Goal: Task Accomplishment & Management: Check status

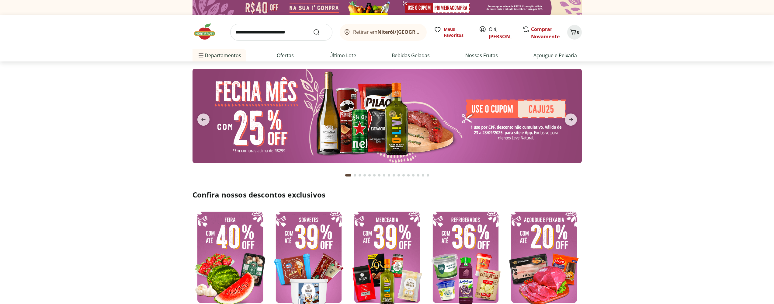
click at [647, 50] on header "Retirar em Niterói/RJ Olá, Gabriela 0 Retirar em Niterói/RJ Meus Favoritos Olá,…" at bounding box center [387, 38] width 774 height 46
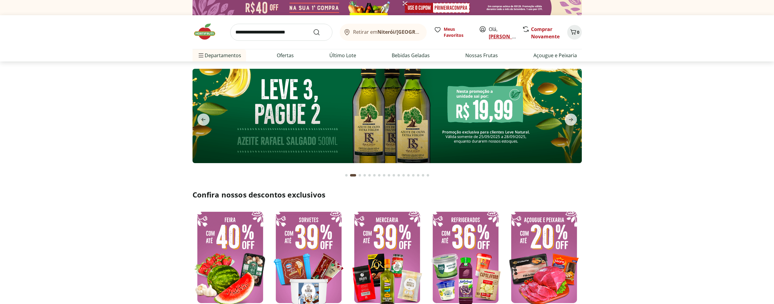
click at [498, 36] on link "[PERSON_NAME]" at bounding box center [509, 36] width 40 height 7
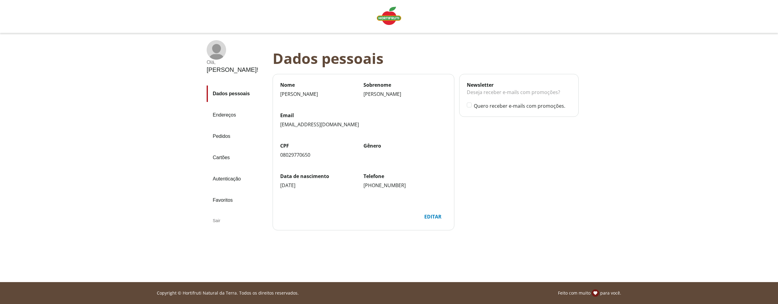
click at [226, 128] on link "Pedidos" at bounding box center [237, 136] width 61 height 16
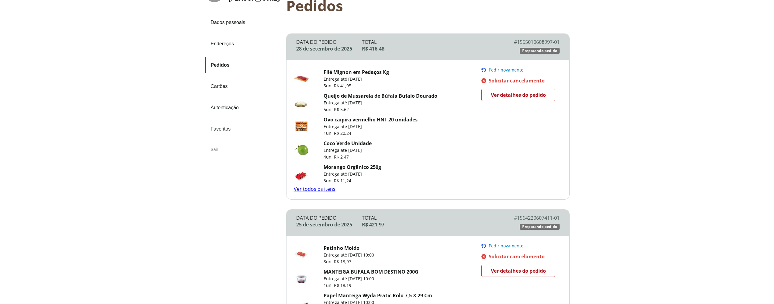
scroll to position [57, 0]
click at [517, 96] on span "Ver detalhes do pedido" at bounding box center [518, 95] width 55 height 9
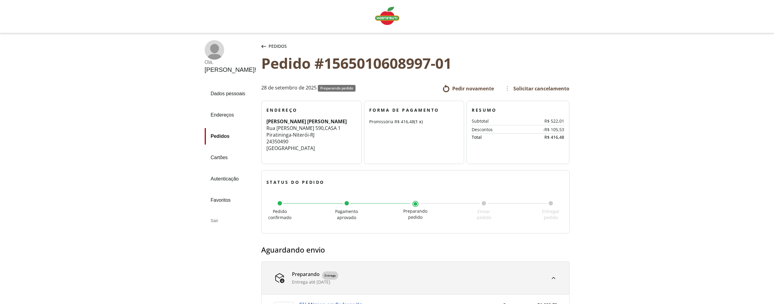
click at [378, 13] on img "Linha de sessão" at bounding box center [387, 16] width 24 height 18
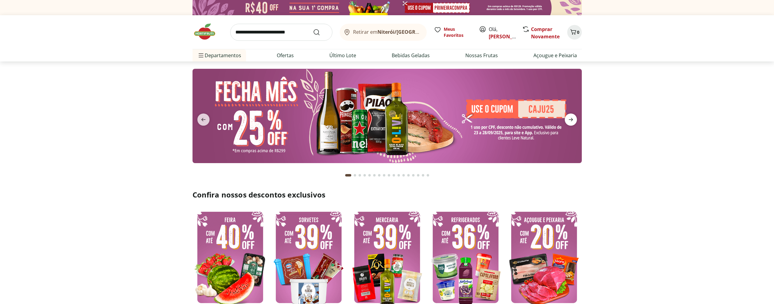
click at [573, 120] on icon "next" at bounding box center [570, 119] width 7 height 7
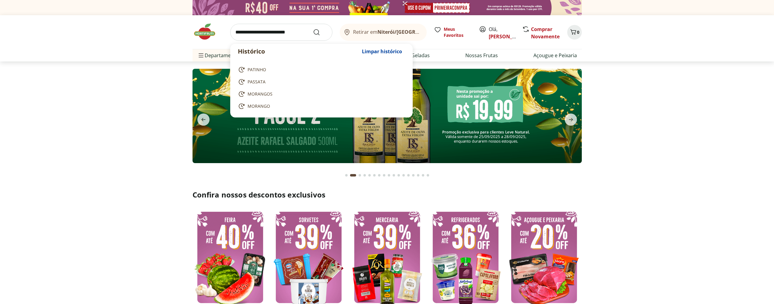
click at [251, 31] on input "search" at bounding box center [281, 32] width 102 height 17
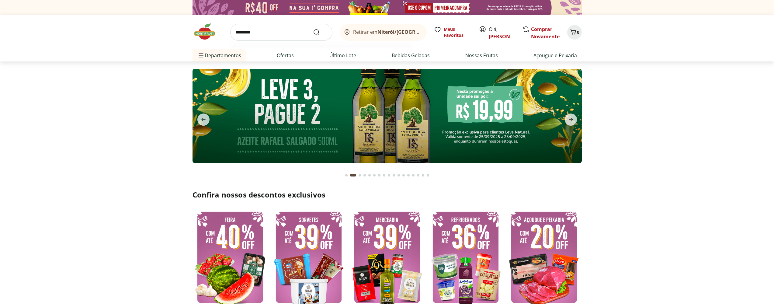
type input "********"
click at [313, 29] on button "Submit Search" at bounding box center [320, 32] width 15 height 7
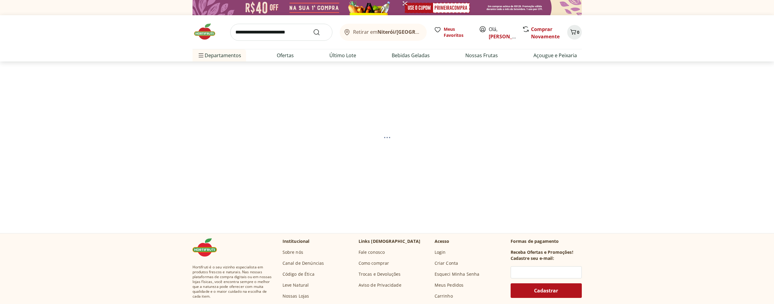
select select "**********"
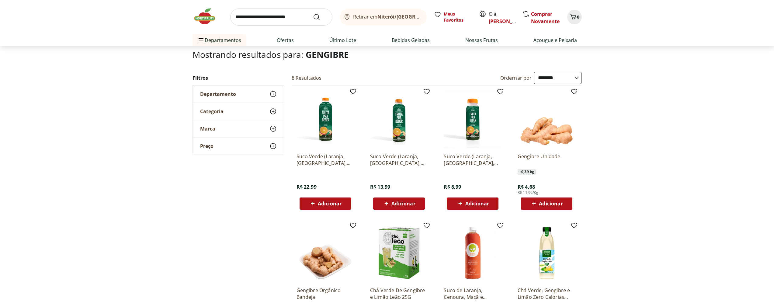
scroll to position [13, 0]
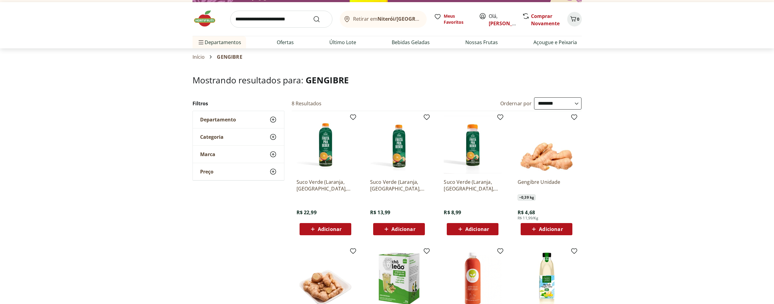
click at [555, 229] on span "Adicionar" at bounding box center [551, 228] width 24 height 5
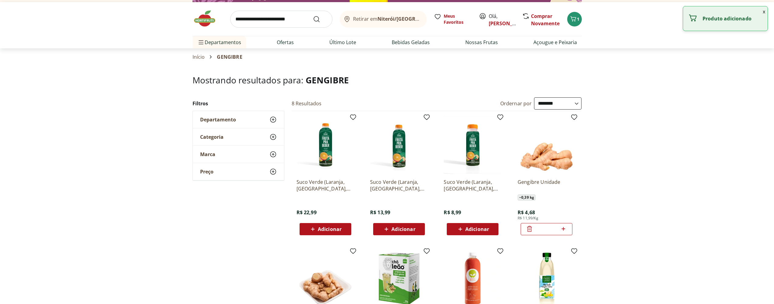
click at [532, 228] on icon at bounding box center [529, 228] width 7 height 7
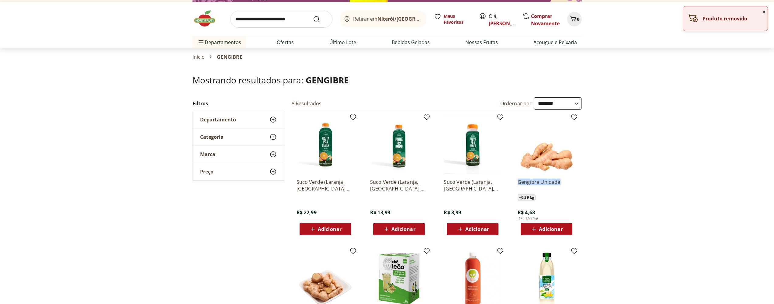
drag, startPoint x: 513, startPoint y: 181, endPoint x: 570, endPoint y: 183, distance: 57.5
click at [570, 183] on div "Gengibre Unidade ~ 0,39 kg R$ 4,68 R$ 11,99/Kg Adicionar" at bounding box center [546, 175] width 67 height 129
copy p "Gengibre Unidade"
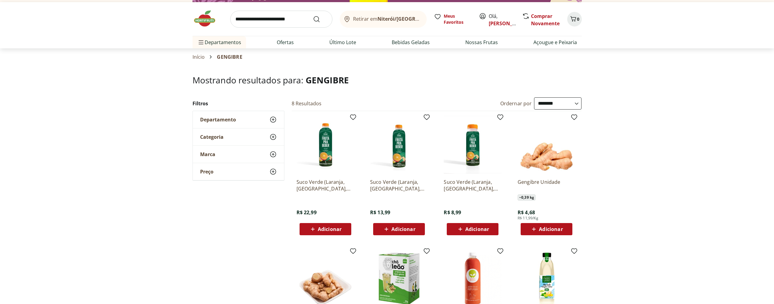
click at [625, 146] on div "**********" at bounding box center [387, 235] width 774 height 276
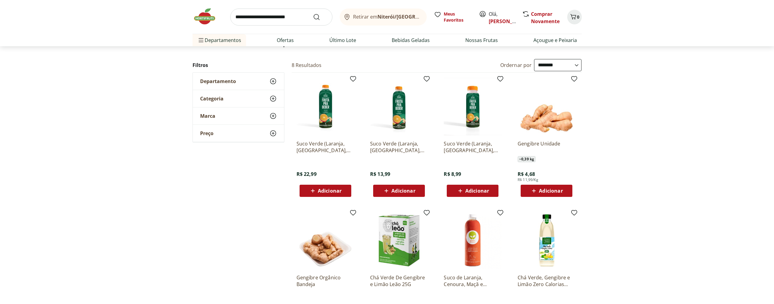
scroll to position [0, 0]
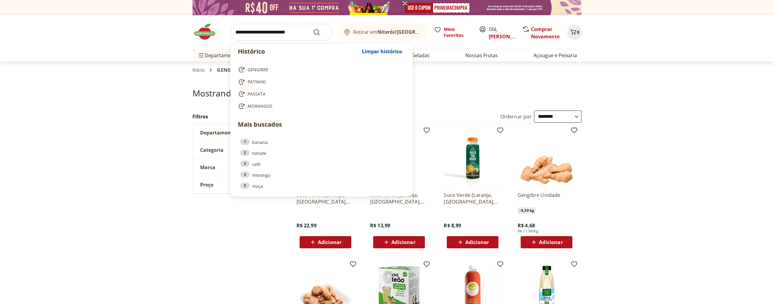
click at [251, 30] on input "search" at bounding box center [281, 32] width 102 height 17
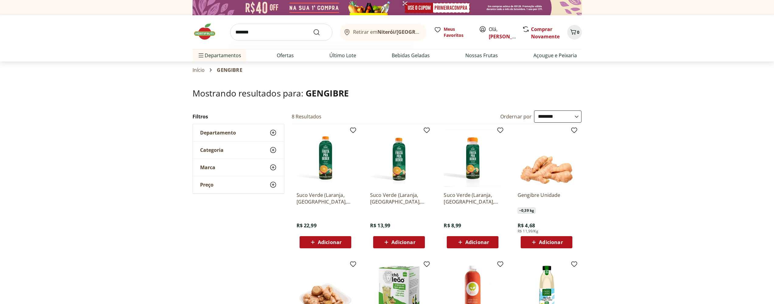
type input "*******"
click at [313, 29] on button "Submit Search" at bounding box center [320, 32] width 15 height 7
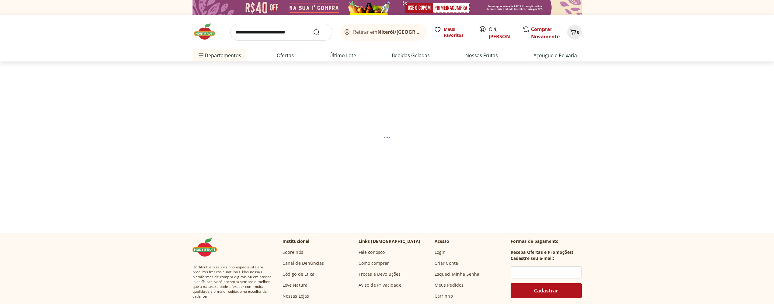
select select "**********"
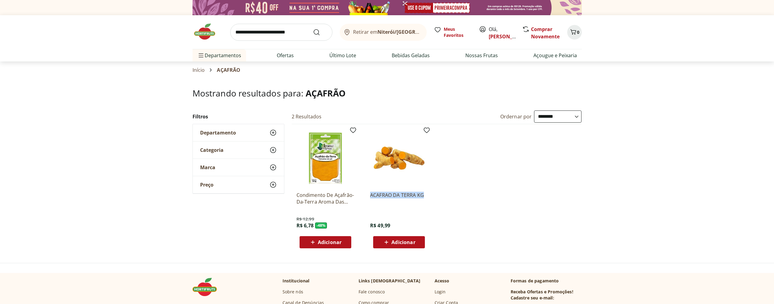
drag, startPoint x: 366, startPoint y: 196, endPoint x: 439, endPoint y: 194, distance: 73.0
click at [439, 194] on ul "Condimento De Açafrão-Da-Terra Aroma Das Ervas 50G R$ 12,99 R$ 6,78 - 48 % Adic…" at bounding box center [437, 188] width 290 height 129
copy p "ACAFRAO DA TERRA KG"
click at [212, 36] on img at bounding box center [207, 31] width 30 height 18
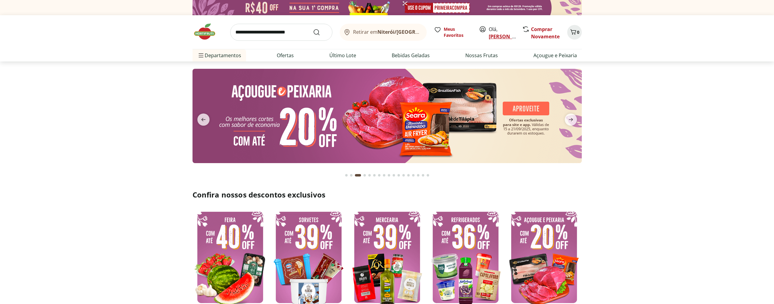
click at [501, 39] on link "[PERSON_NAME]" at bounding box center [509, 36] width 40 height 7
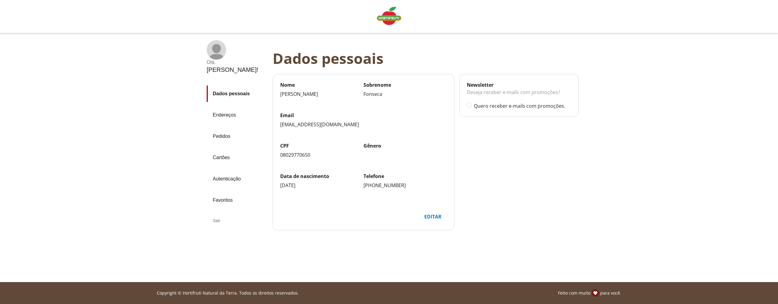
click at [225, 128] on link "Pedidos" at bounding box center [237, 136] width 61 height 16
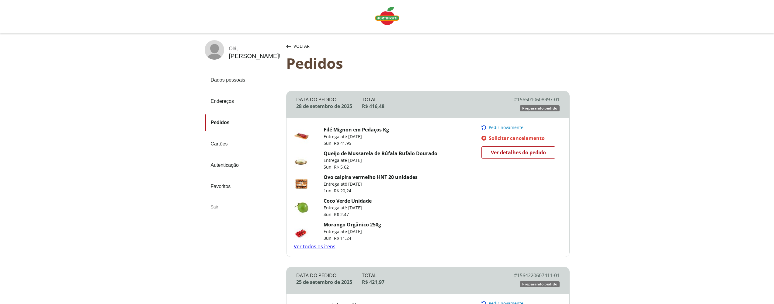
click at [320, 246] on link "Ver todos os itens" at bounding box center [315, 246] width 42 height 7
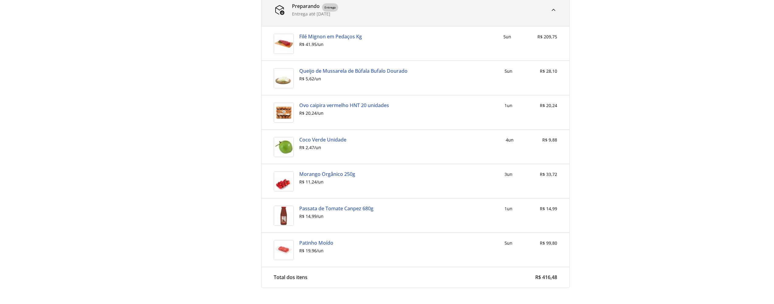
scroll to position [266, 0]
